Goal: Task Accomplishment & Management: Manage account settings

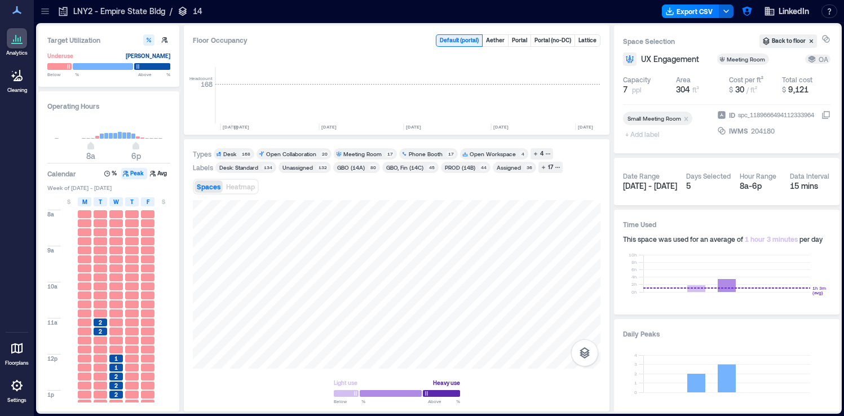
scroll to position [0, 2299]
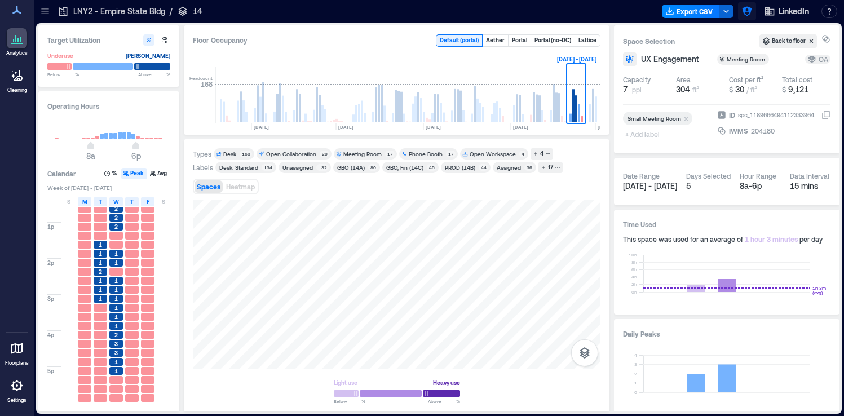
click at [744, 11] on icon "button" at bounding box center [747, 12] width 10 height 10
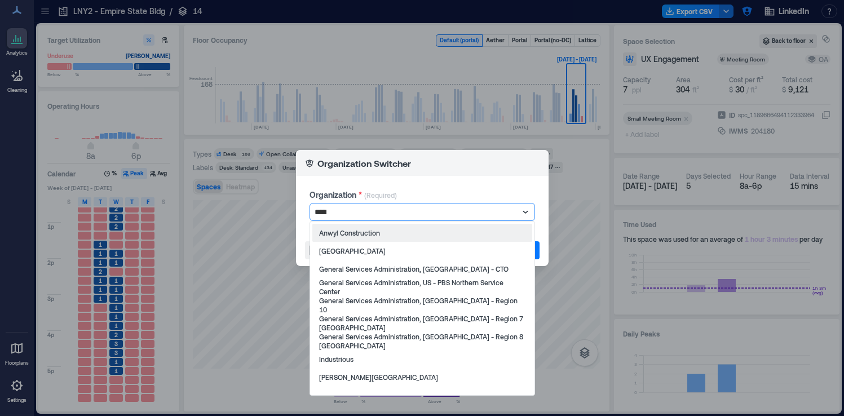
type input "******"
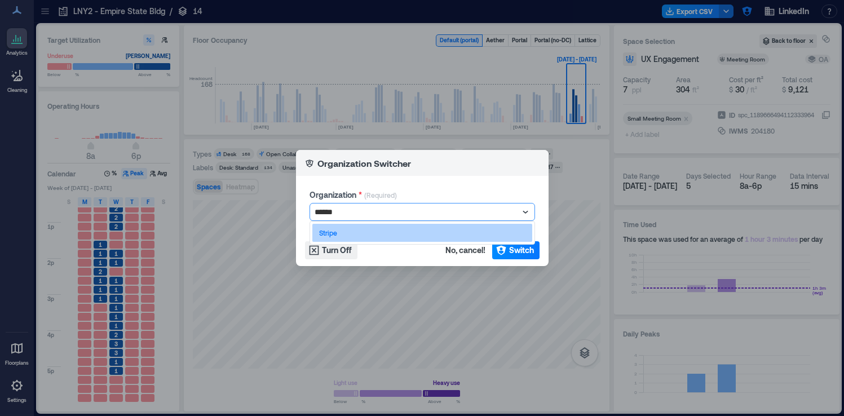
click at [458, 231] on div "Stripe" at bounding box center [422, 233] width 220 height 18
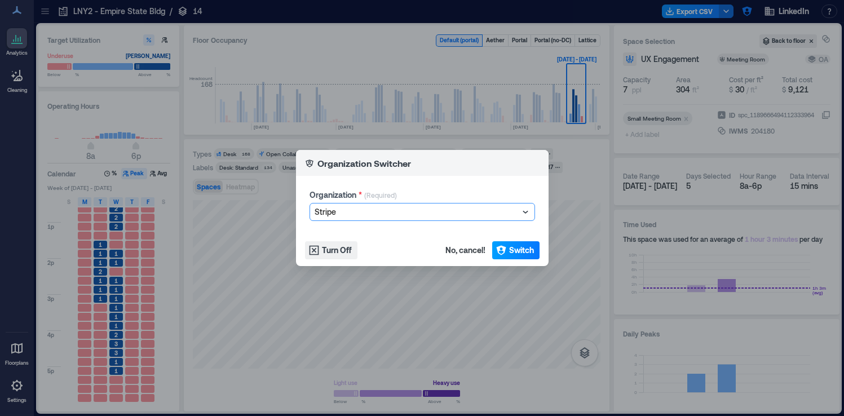
click at [499, 248] on icon "button" at bounding box center [500, 250] width 11 height 11
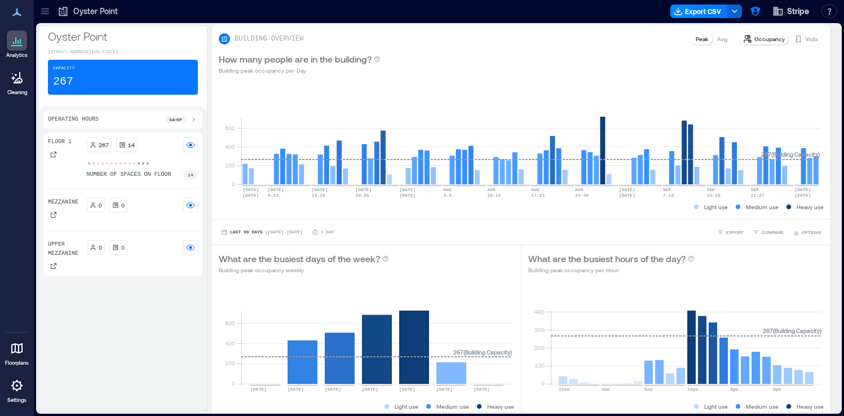
click at [43, 15] on icon at bounding box center [44, 11] width 11 height 11
